Goal: Transaction & Acquisition: Purchase product/service

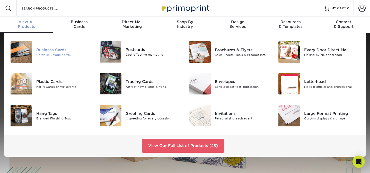
click at [48, 52] on div "Business Cards" at bounding box center [64, 50] width 56 height 6
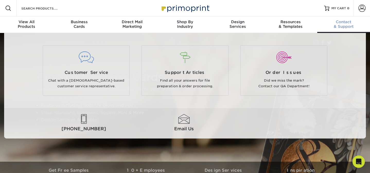
click at [339, 27] on div "Contact & Support" at bounding box center [343, 24] width 53 height 9
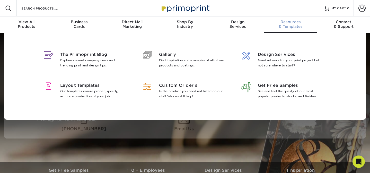
click at [293, 28] on div "Resources & Templates" at bounding box center [290, 24] width 53 height 9
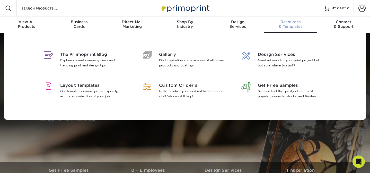
click at [293, 28] on div "Resources & Templates" at bounding box center [290, 24] width 53 height 9
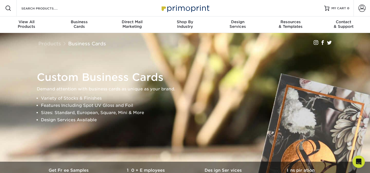
click at [40, 12] on div "Search Products" at bounding box center [44, 8] width 54 height 16
click at [49, 7] on input "Search Products" at bounding box center [46, 8] width 50 height 6
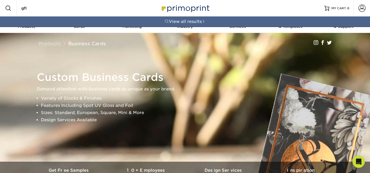
type input "gfl"
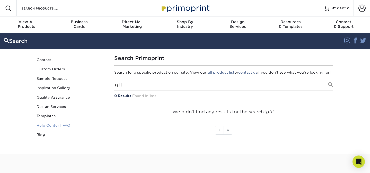
click at [61, 124] on link "Help Center | FAQ" at bounding box center [68, 125] width 69 height 9
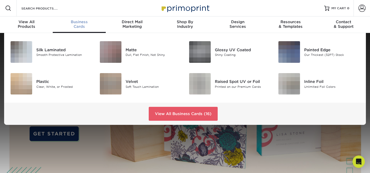
click at [81, 22] on span "Business" at bounding box center [79, 22] width 53 height 5
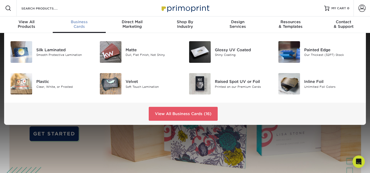
click at [81, 22] on span "Business" at bounding box center [79, 22] width 53 height 5
click at [234, 53] on div "Shiny Coating" at bounding box center [243, 55] width 56 height 4
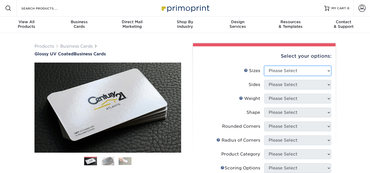
click at [302, 72] on select "Please Select 1.5" x 3.5" - Mini 1.75" x 3.5" - Mini 2" x 2" - Square 2" x 3" -…" at bounding box center [297, 71] width 67 height 10
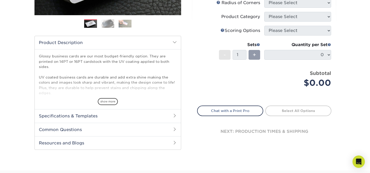
scroll to position [138, 0]
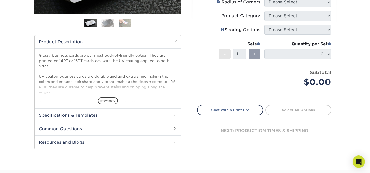
click at [159, 119] on h2 "Specifications & Templates" at bounding box center [108, 114] width 146 height 13
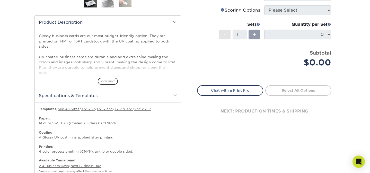
scroll to position [234, 0]
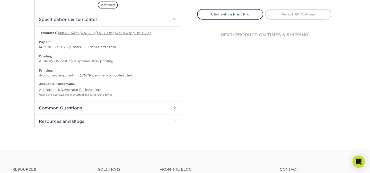
click at [162, 107] on h2 "Common Questions" at bounding box center [108, 107] width 146 height 13
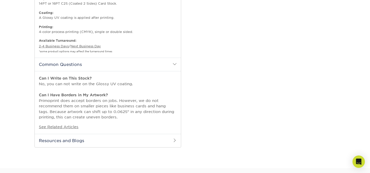
scroll to position [278, 0]
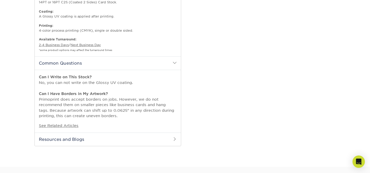
click at [79, 138] on h2 "Resources and Blogs" at bounding box center [108, 138] width 146 height 13
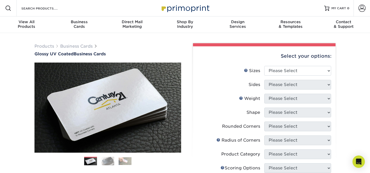
scroll to position [1, 0]
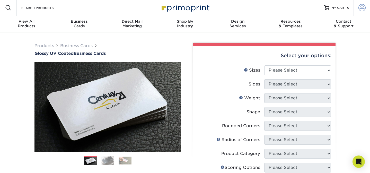
click at [363, 10] on span at bounding box center [361, 7] width 7 height 7
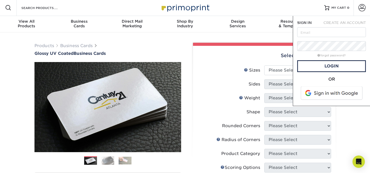
click at [343, 22] on span "CREATE AN ACCOUNT" at bounding box center [344, 23] width 42 height 4
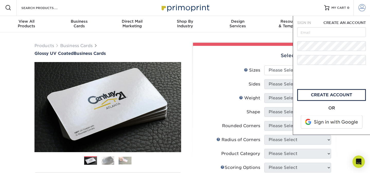
click at [365, 3] on link "Account" at bounding box center [361, 7] width 16 height 16
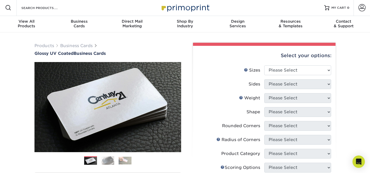
click at [11, 7] on span at bounding box center [8, 8] width 6 height 6
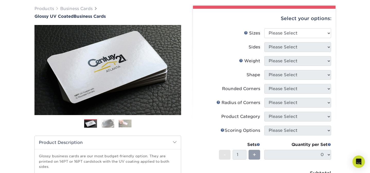
scroll to position [37, 0]
